Goal: Transaction & Acquisition: Purchase product/service

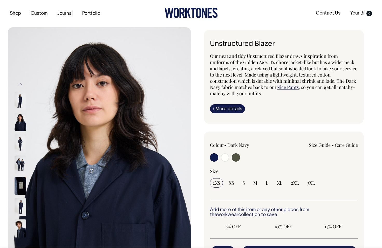
radio input "true"
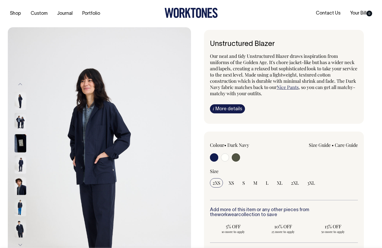
click at [228, 157] on input "radio" at bounding box center [225, 157] width 8 height 8
radio input "true"
radio input "false"
radio input "true"
select select "Off-White"
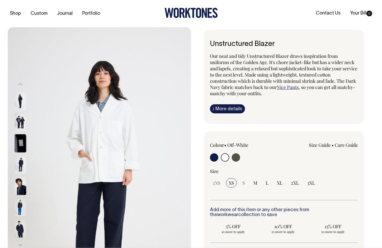
click at [225, 156] on input "radio" at bounding box center [225, 157] width 8 height 8
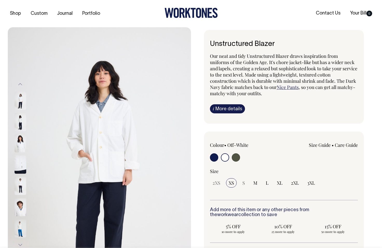
click at [212, 111] on link "i More details" at bounding box center [227, 108] width 35 height 9
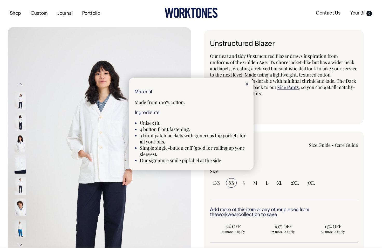
click at [247, 197] on div at bounding box center [191, 124] width 382 height 248
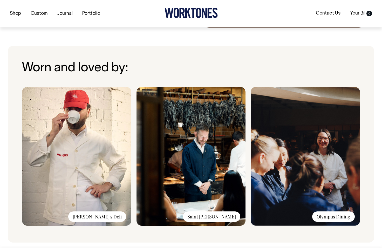
scroll to position [337, 0]
